Goal: Task Accomplishment & Management: Manage account settings

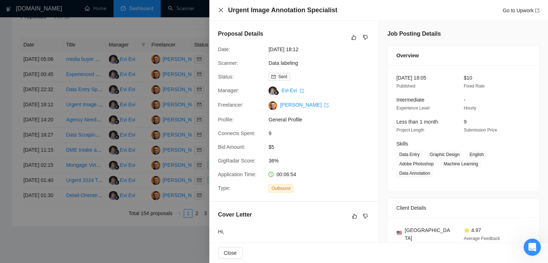
click at [224, 12] on icon "close" at bounding box center [221, 10] width 6 height 6
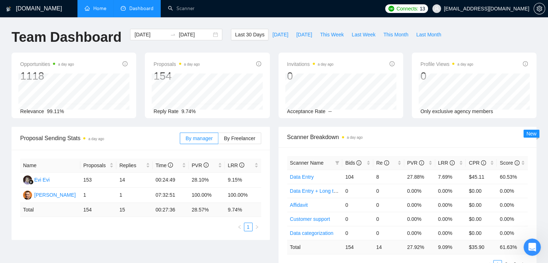
click at [97, 6] on link "Home" at bounding box center [96, 8] width 22 height 6
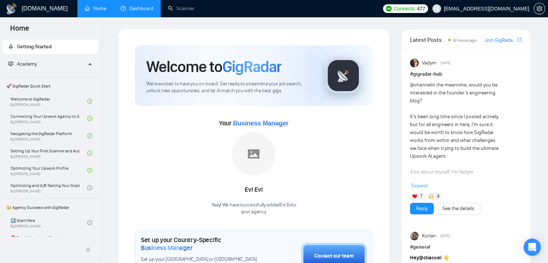
click at [134, 9] on link "Dashboard" at bounding box center [137, 8] width 33 height 6
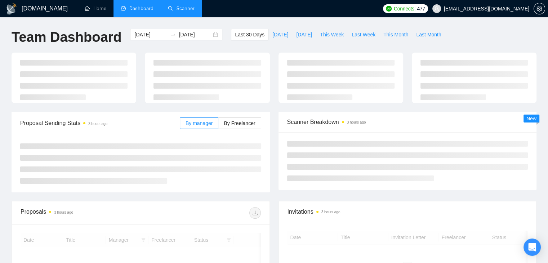
click at [190, 12] on link "Scanner" at bounding box center [181, 8] width 27 height 6
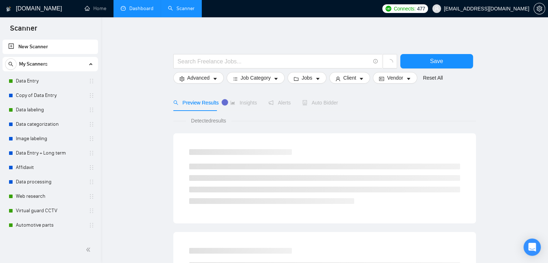
click at [141, 9] on link "Dashboard" at bounding box center [137, 8] width 33 height 6
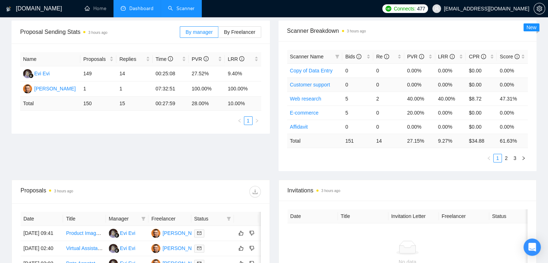
scroll to position [108, 0]
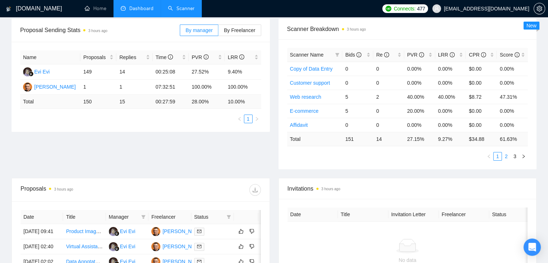
click at [507, 157] on link "2" at bounding box center [507, 157] width 8 height 8
drag, startPoint x: 312, startPoint y: 84, endPoint x: 450, endPoint y: 184, distance: 170.7
click at [450, 184] on span "Invitations 3 hours ago" at bounding box center [408, 188] width 241 height 9
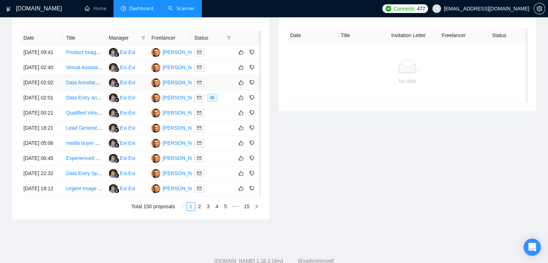
scroll to position [288, 0]
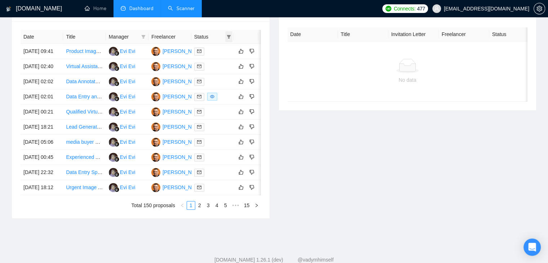
click at [229, 35] on icon "filter" at bounding box center [229, 37] width 4 height 4
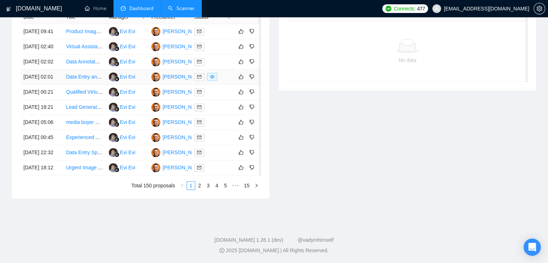
scroll to position [381, 0]
click at [200, 185] on link "2" at bounding box center [200, 186] width 8 height 8
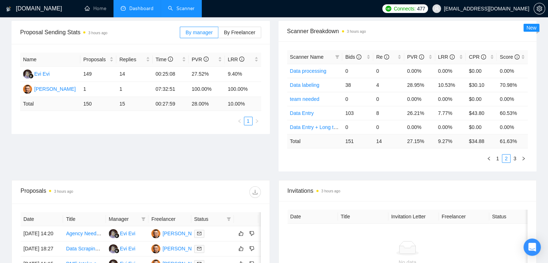
scroll to position [56, 0]
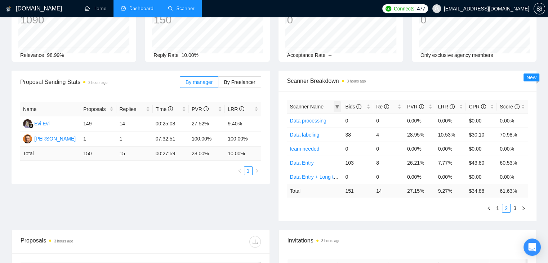
click at [339, 107] on icon "filter" at bounding box center [337, 107] width 4 height 4
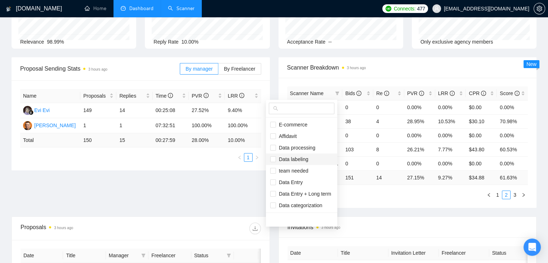
scroll to position [92, 0]
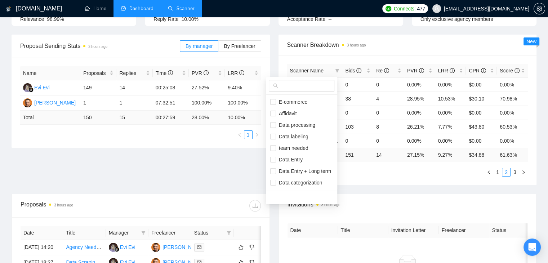
click at [381, 195] on div "Invitations 3 hours ago" at bounding box center [408, 204] width 241 height 21
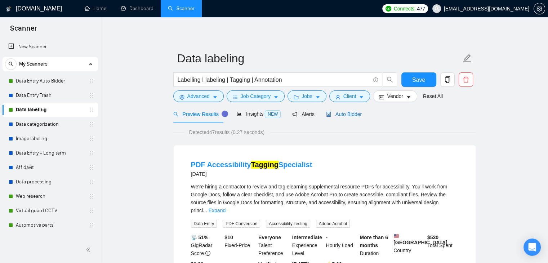
click at [352, 113] on span "Auto Bidder" at bounding box center [344, 114] width 36 height 6
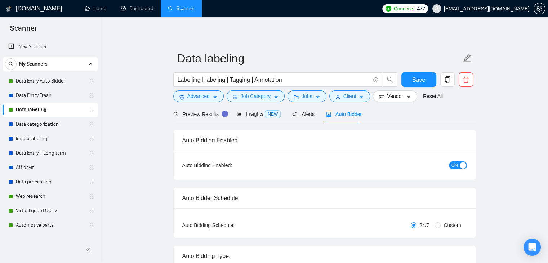
checkbox input "true"
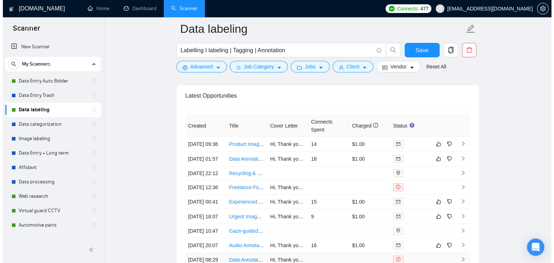
scroll to position [1921, 0]
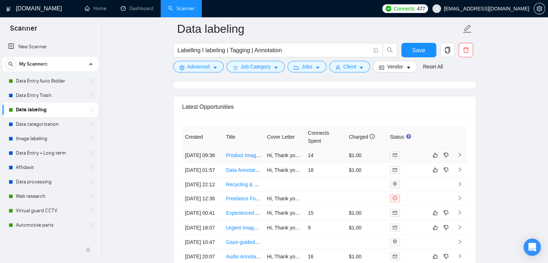
click at [460, 154] on icon "right" at bounding box center [460, 155] width 5 height 5
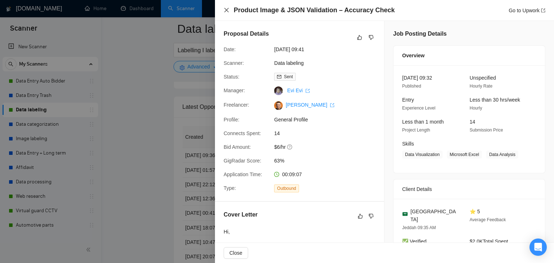
click at [226, 8] on icon "close" at bounding box center [227, 10] width 6 height 6
